Goal: Task Accomplishment & Management: Manage account settings

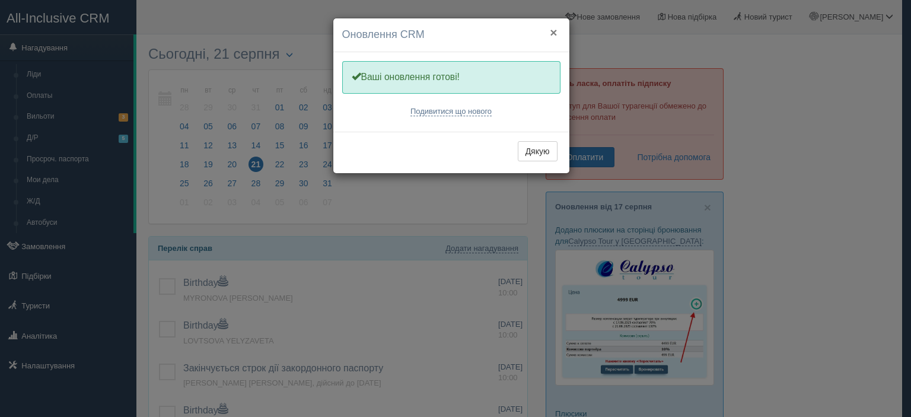
click at [555, 30] on button "×" at bounding box center [553, 32] width 7 height 12
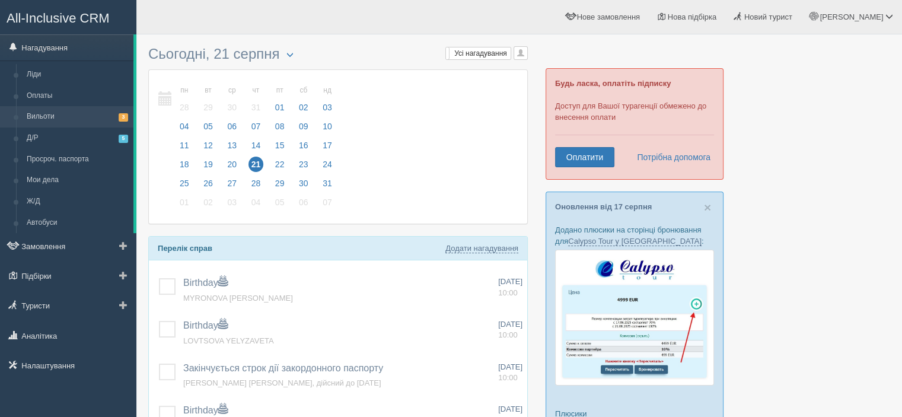
click at [71, 111] on link "Вильоти 3" at bounding box center [77, 116] width 112 height 21
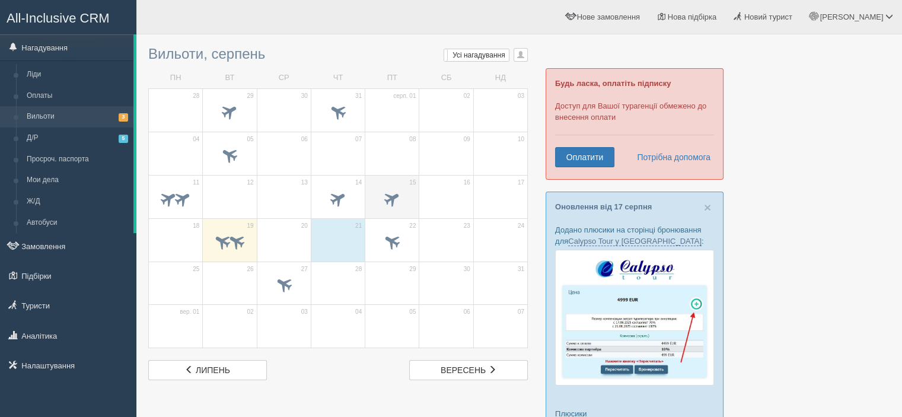
click at [392, 189] on span at bounding box center [393, 198] width 20 height 20
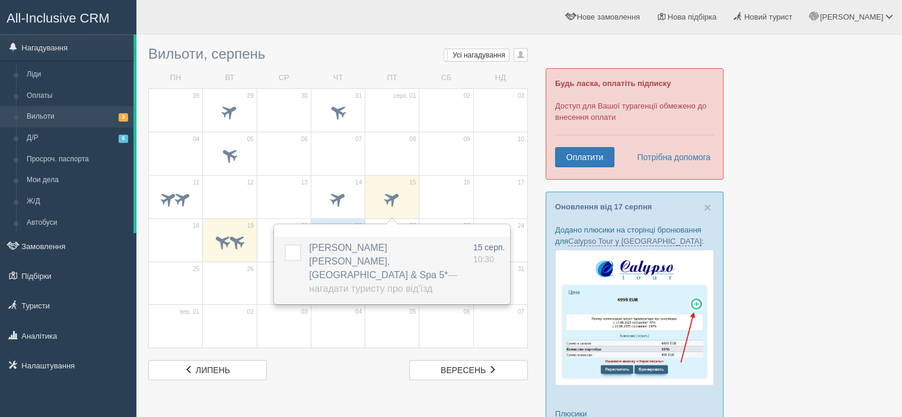
click at [285, 244] on label at bounding box center [285, 244] width 0 height 0
click at [0, 0] on input "checkbox" at bounding box center [0, 0] width 0 height 0
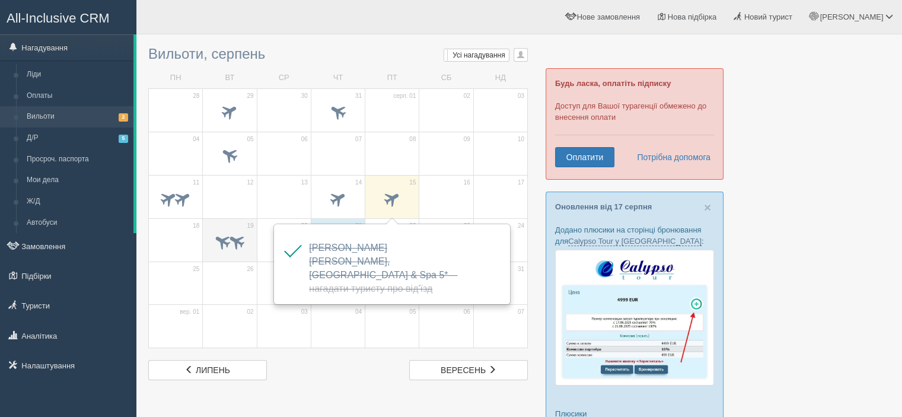
click at [218, 246] on span at bounding box center [230, 243] width 42 height 20
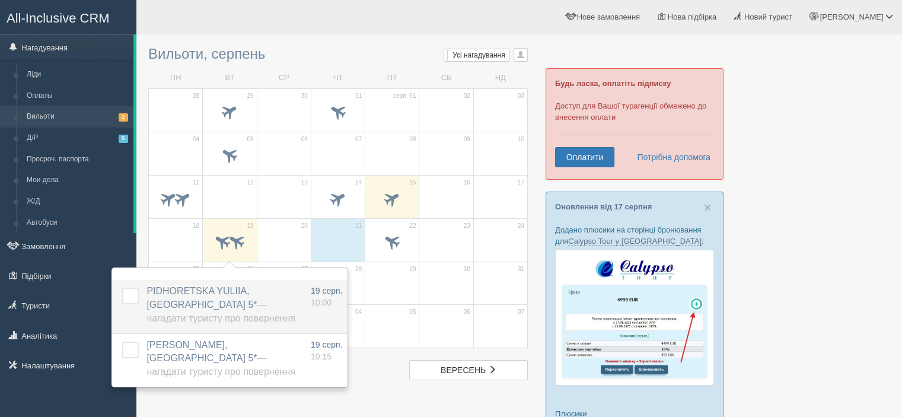
click at [122, 288] on label at bounding box center [122, 288] width 0 height 0
click at [0, 0] on input "checkbox" at bounding box center [0, 0] width 0 height 0
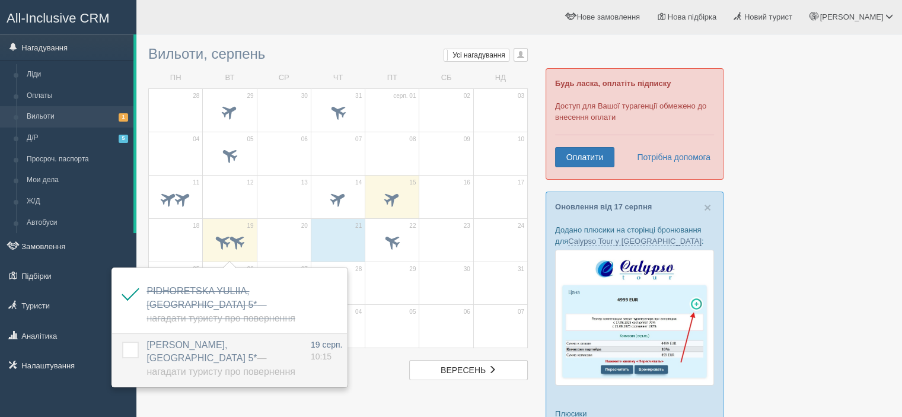
click at [122, 342] on label at bounding box center [122, 342] width 0 height 0
click at [0, 0] on input "checkbox" at bounding box center [0, 0] width 0 height 0
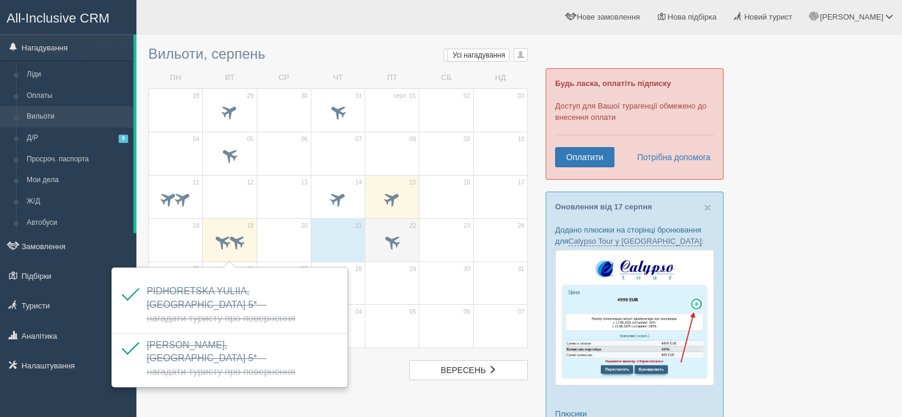
click at [402, 238] on span at bounding box center [393, 241] width 20 height 20
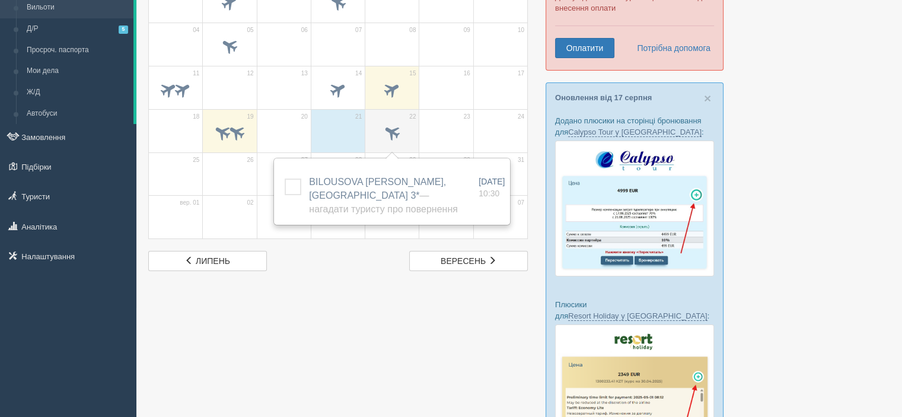
scroll to position [119, 0]
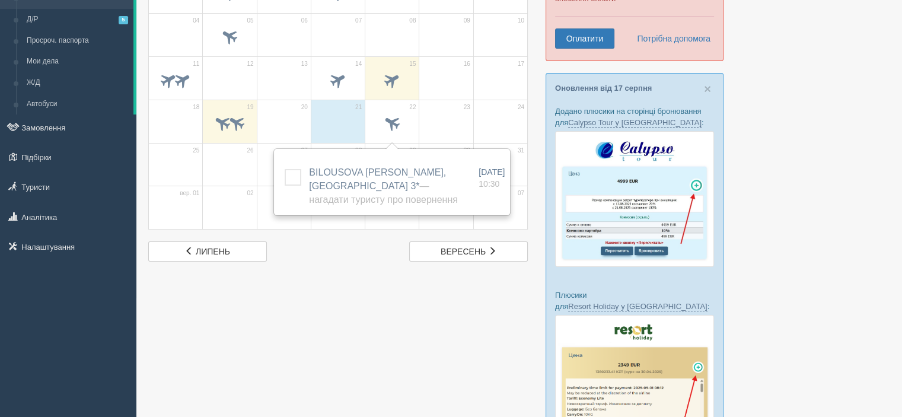
click at [833, 199] on div at bounding box center [519, 338] width 742 height 833
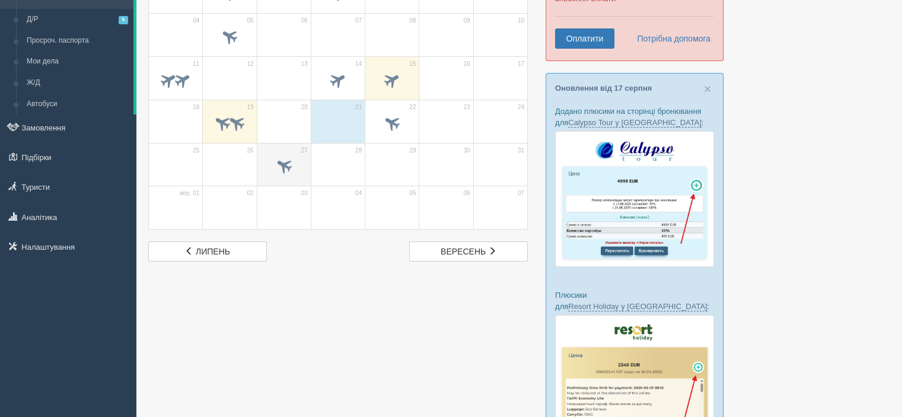
click at [284, 160] on span at bounding box center [284, 166] width 20 height 20
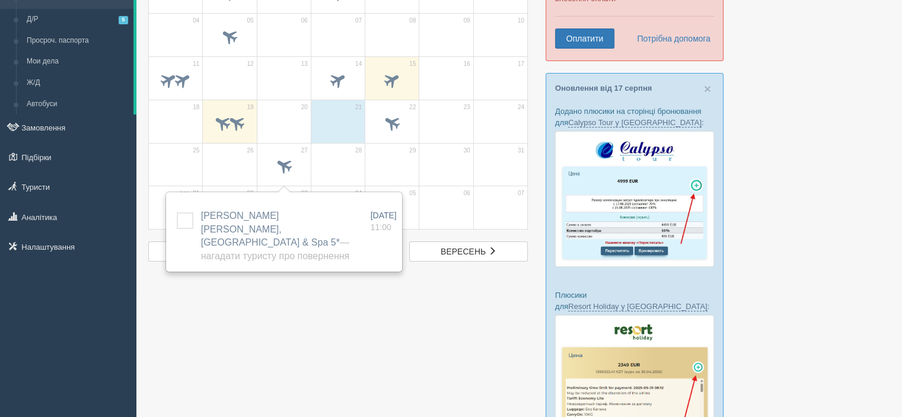
click at [287, 294] on div at bounding box center [519, 338] width 742 height 833
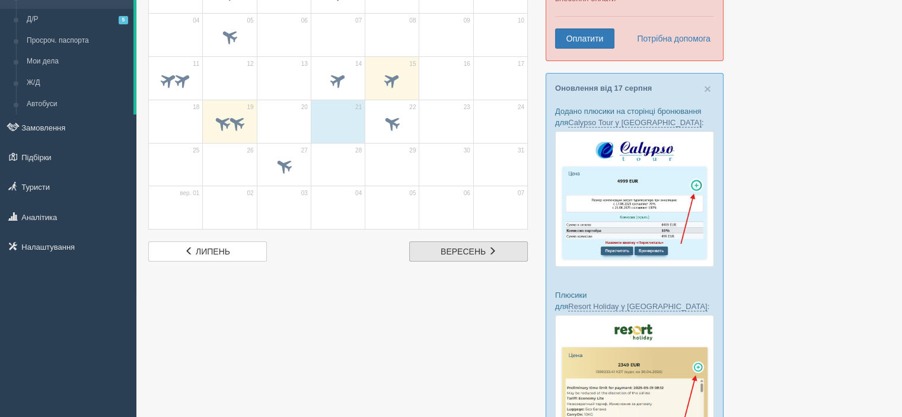
click at [470, 250] on span "вересень" at bounding box center [463, 251] width 45 height 9
